Goal: Task Accomplishment & Management: Complete application form

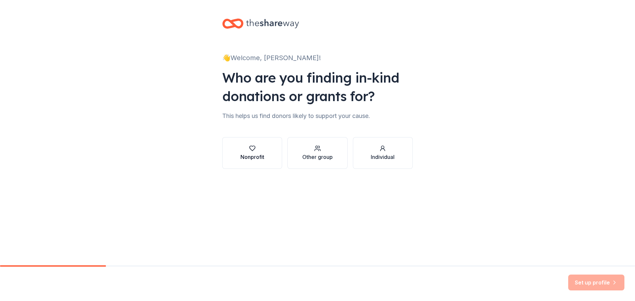
click at [251, 158] on div "Nonprofit" at bounding box center [252, 157] width 24 height 8
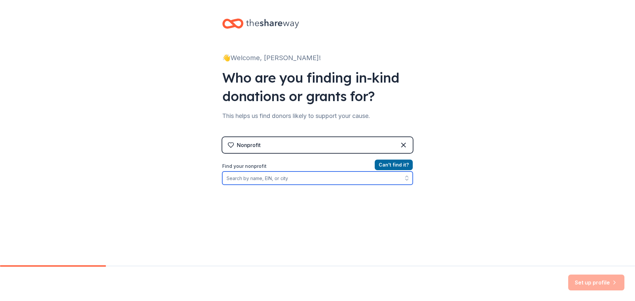
click at [266, 182] on input "Find your nonprofit" at bounding box center [317, 178] width 190 height 13
type input "Family Support Center"
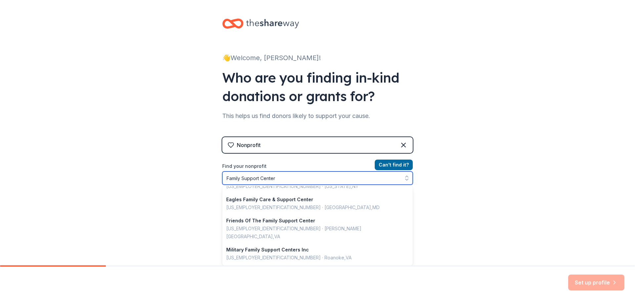
scroll to position [468, 0]
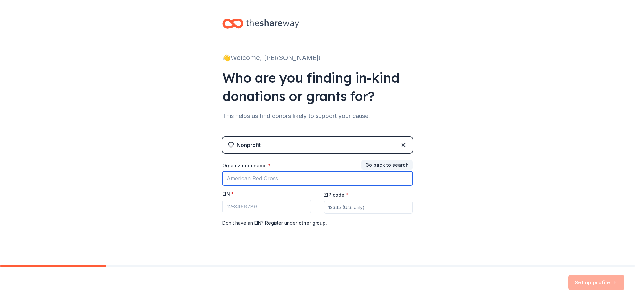
click at [316, 177] on input "Organization name *" at bounding box center [317, 179] width 190 height 14
click at [383, 166] on button "Go back to search" at bounding box center [386, 165] width 51 height 11
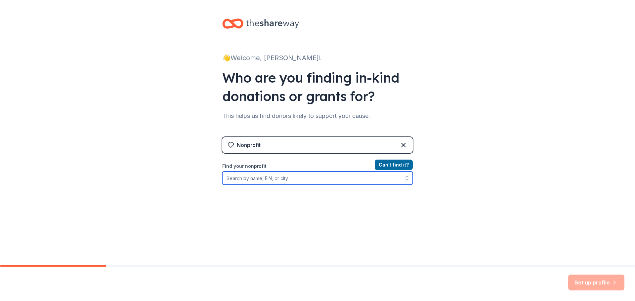
click at [278, 181] on input "Find your nonprofit" at bounding box center [317, 178] width 190 height 13
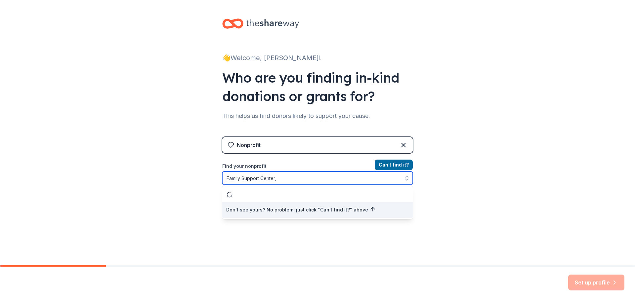
scroll to position [0, 0]
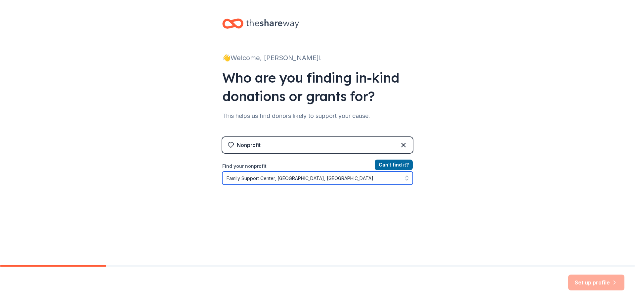
click at [405, 175] on icon "button" at bounding box center [406, 178] width 7 height 7
type input "Family Support Center, Odenton, MD"
click at [405, 179] on icon "button" at bounding box center [406, 179] width 3 height 1
click at [307, 178] on input "Family Support Center, Odenton, MD" at bounding box center [317, 178] width 190 height 13
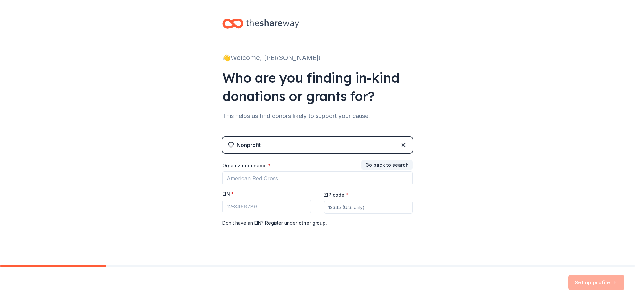
click at [591, 282] on div "Set up profile" at bounding box center [596, 283] width 56 height 16
click at [611, 280] on div "Set up profile" at bounding box center [596, 283] width 56 height 16
click at [581, 282] on div "Set up profile" at bounding box center [596, 283] width 56 height 16
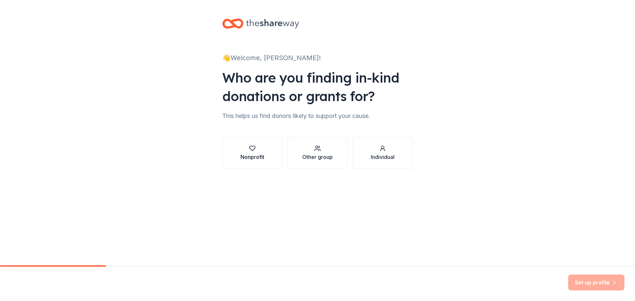
click at [266, 153] on button "Nonprofit" at bounding box center [252, 153] width 60 height 32
click at [584, 284] on div "Set up profile" at bounding box center [596, 283] width 56 height 16
click at [246, 147] on div "button" at bounding box center [252, 148] width 24 height 7
